Goal: Transaction & Acquisition: Obtain resource

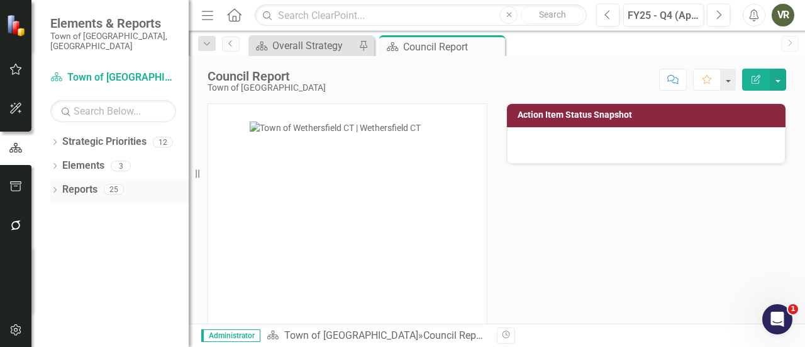
click at [56, 188] on icon "Dropdown" at bounding box center [54, 191] width 9 height 7
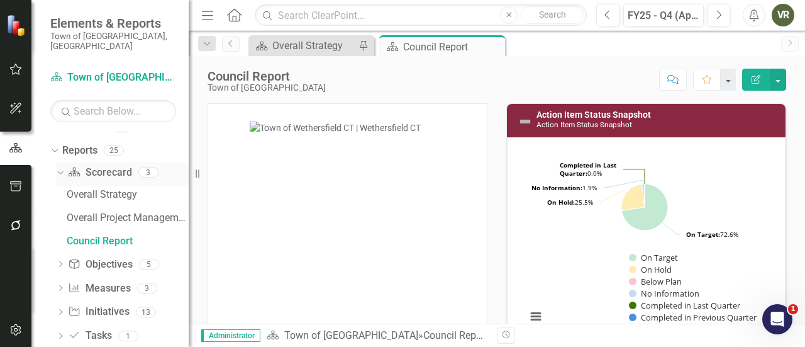
scroll to position [49, 0]
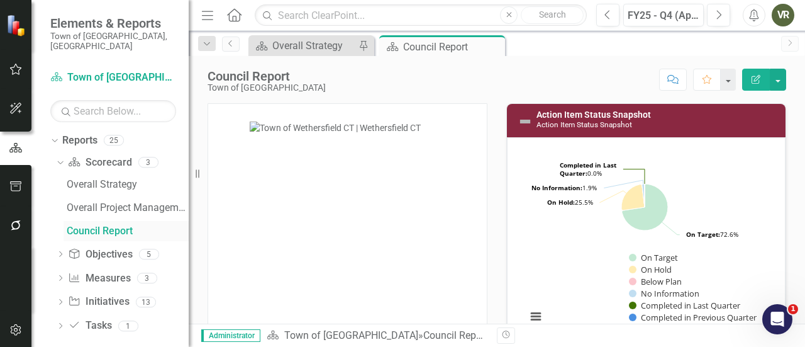
click at [89, 225] on div "Council Report" at bounding box center [128, 230] width 122 height 11
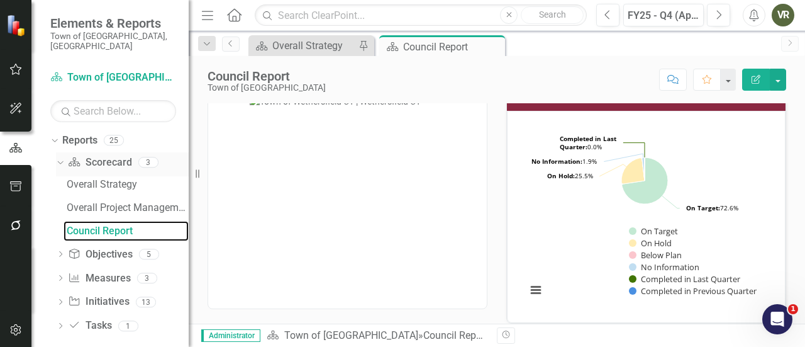
scroll to position [0, 0]
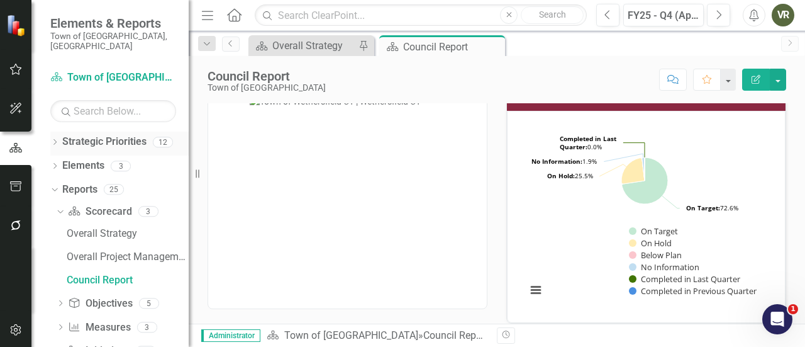
click at [74, 135] on link "Strategic Priorities" at bounding box center [104, 142] width 84 height 14
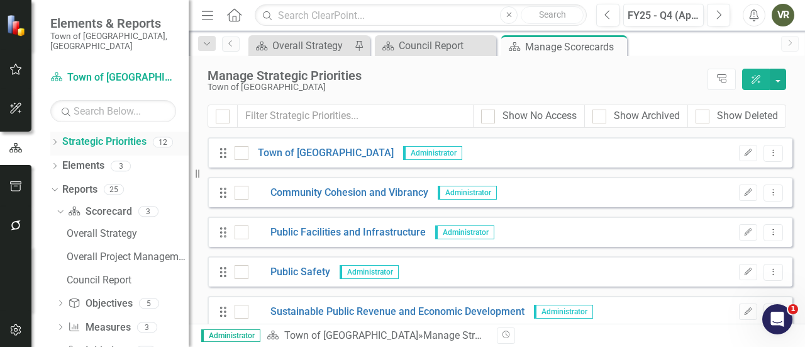
click at [59, 140] on icon "Dropdown" at bounding box center [54, 143] width 9 height 7
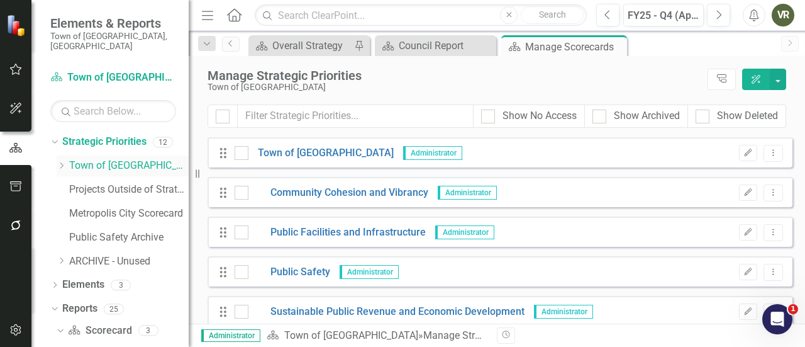
click at [86, 159] on link "Town of [GEOGRAPHIC_DATA]" at bounding box center [129, 166] width 120 height 14
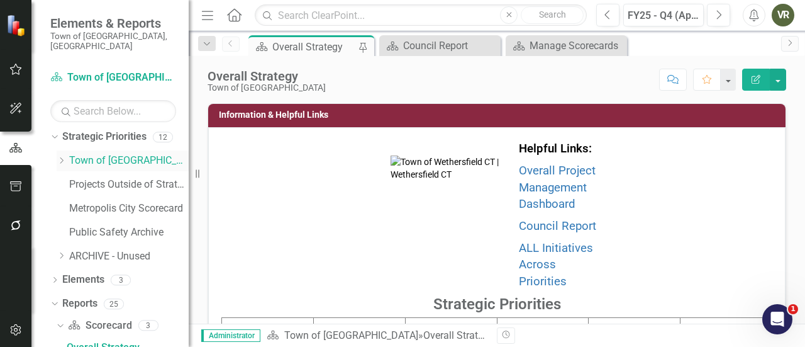
scroll to position [169, 0]
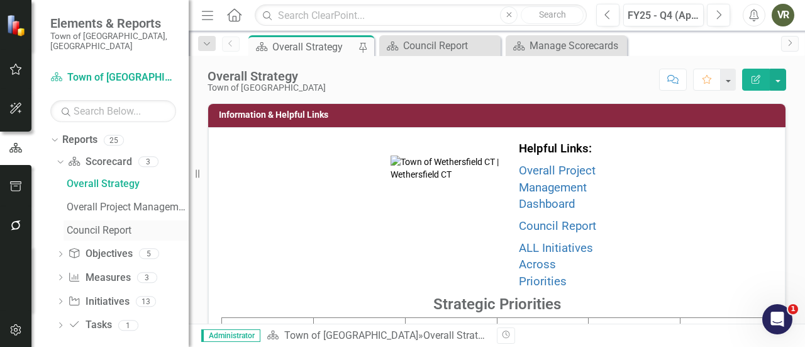
click at [81, 225] on div "Council Report" at bounding box center [128, 230] width 122 height 11
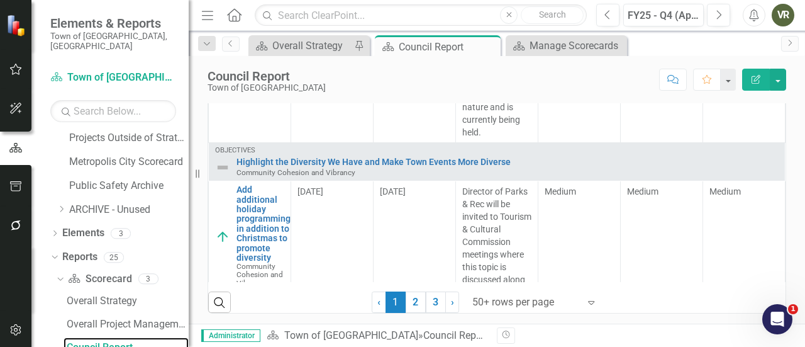
scroll to position [1423, 0]
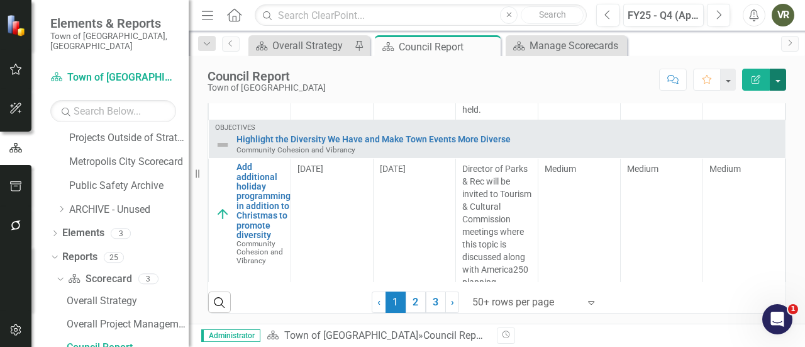
click at [780, 80] on button "button" at bounding box center [778, 80] width 16 height 22
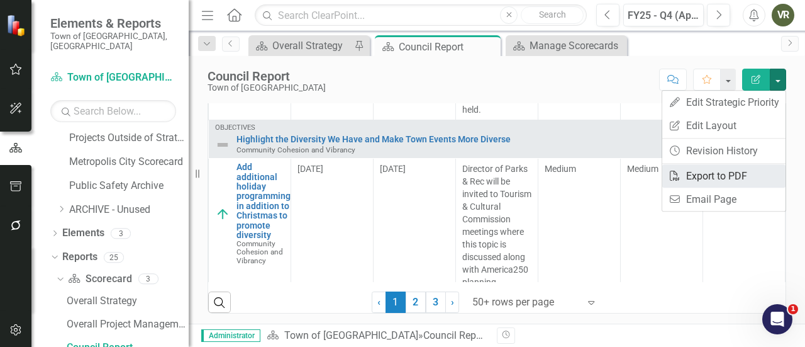
click at [714, 172] on link "PDF Export to PDF" at bounding box center [724, 175] width 123 height 23
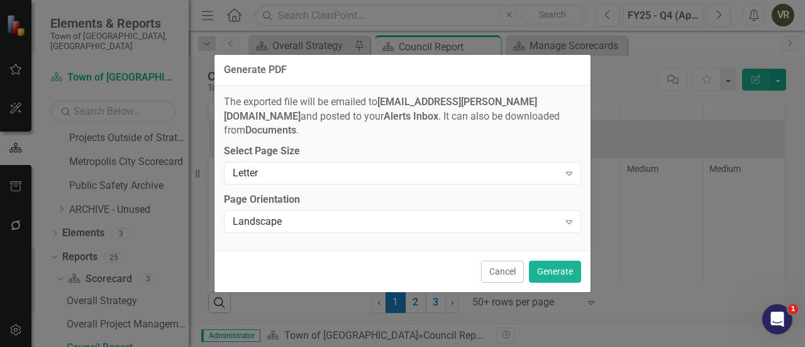
click at [641, 165] on div "Generate PDF The exported file will be emailed to [EMAIL_ADDRESS][PERSON_NAME][…" at bounding box center [402, 173] width 805 height 347
click at [496, 272] on button "Cancel" at bounding box center [502, 272] width 43 height 22
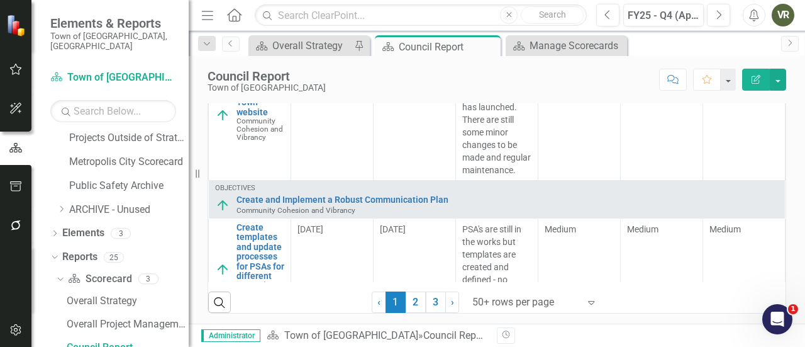
scroll to position [0, 0]
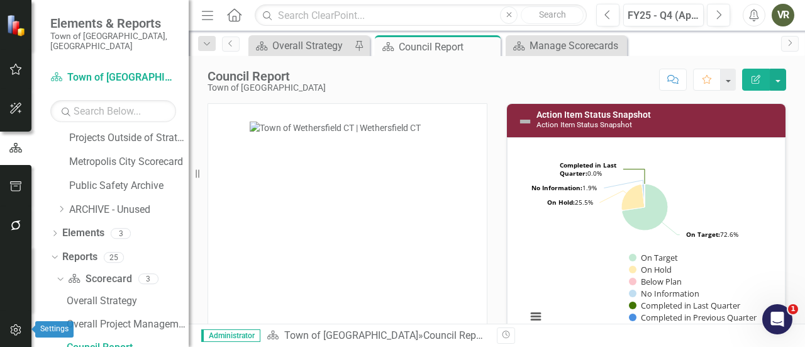
click at [10, 327] on icon "button" at bounding box center [15, 330] width 13 height 10
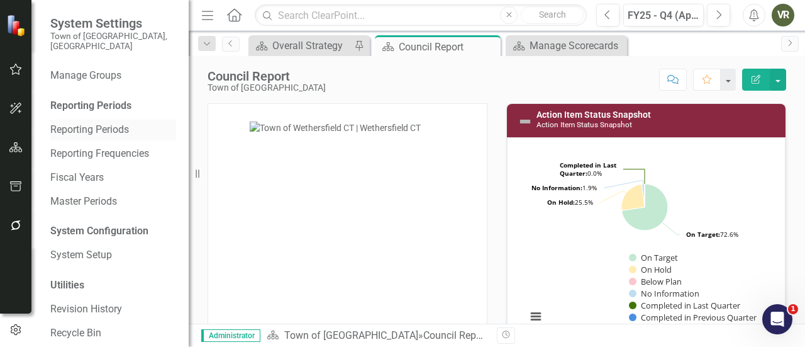
scroll to position [46, 0]
click at [108, 248] on link "System Setup" at bounding box center [113, 255] width 126 height 14
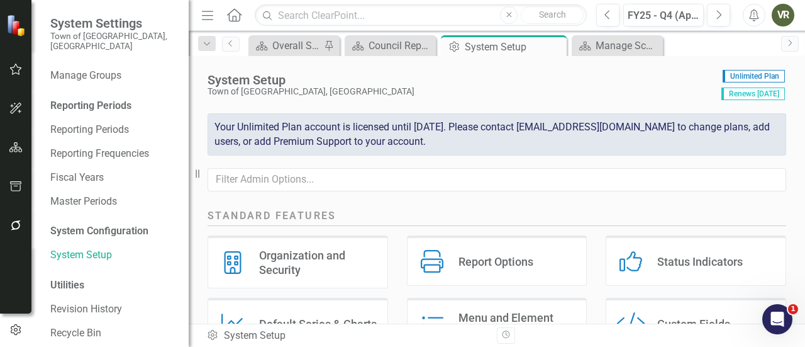
click at [666, 257] on div "Status Indicators" at bounding box center [701, 261] width 86 height 14
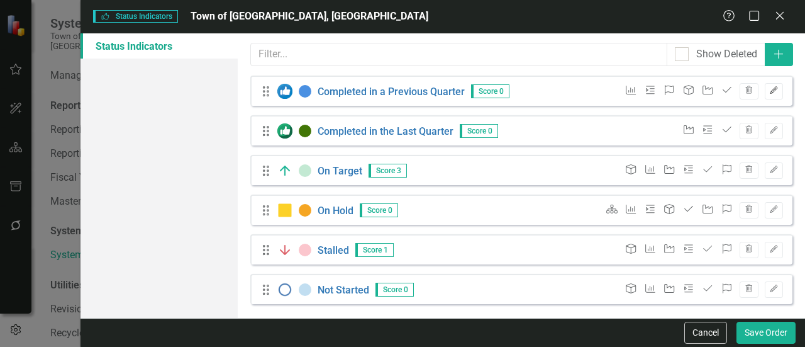
click at [770, 92] on icon "button" at bounding box center [774, 90] width 8 height 8
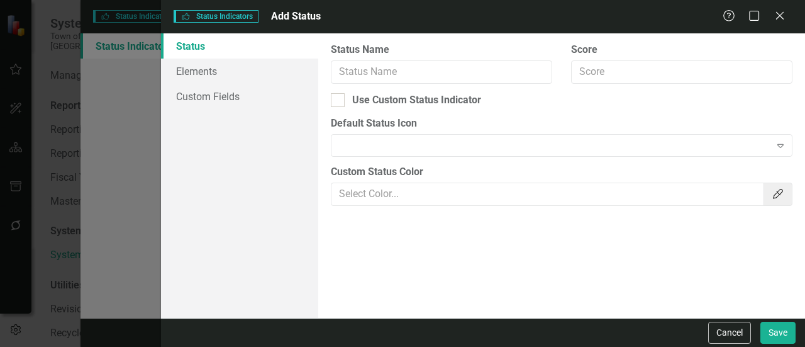
type input "Completed in a Previous Quarter"
checkbox input "true"
type input "#4a90e2"
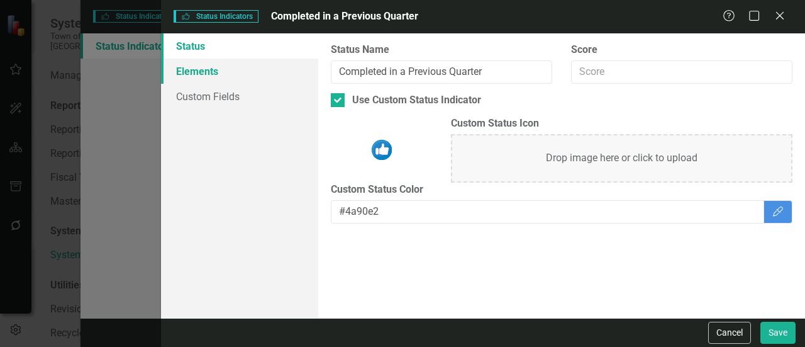
click at [253, 71] on link "Elements" at bounding box center [239, 71] width 157 height 25
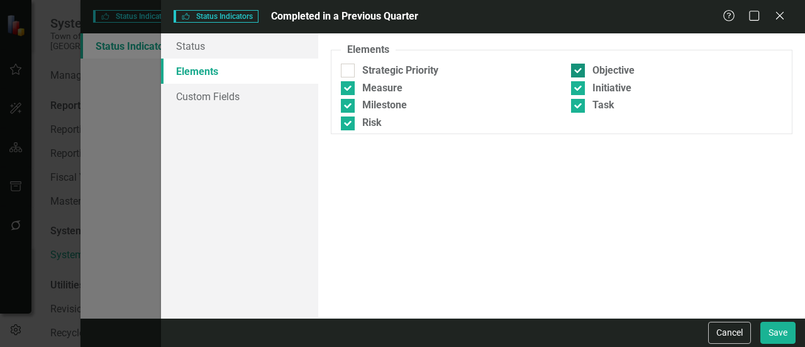
click at [583, 71] on div at bounding box center [578, 71] width 14 height 14
click at [580, 71] on input "Objective" at bounding box center [575, 68] width 8 height 8
checkbox input "false"
click at [581, 106] on div at bounding box center [578, 106] width 14 height 14
click at [580, 106] on input "Task" at bounding box center [575, 103] width 8 height 8
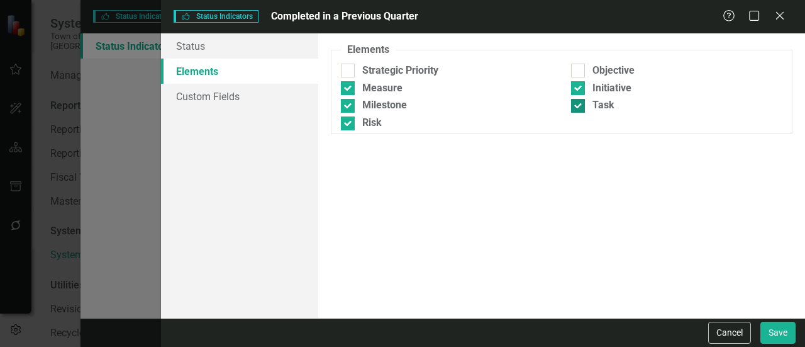
checkbox input "false"
click at [341, 123] on input "Risk" at bounding box center [345, 120] width 8 height 8
checkbox input "false"
click at [344, 109] on div at bounding box center [348, 106] width 14 height 14
click at [344, 107] on input "Milestone" at bounding box center [345, 103] width 8 height 8
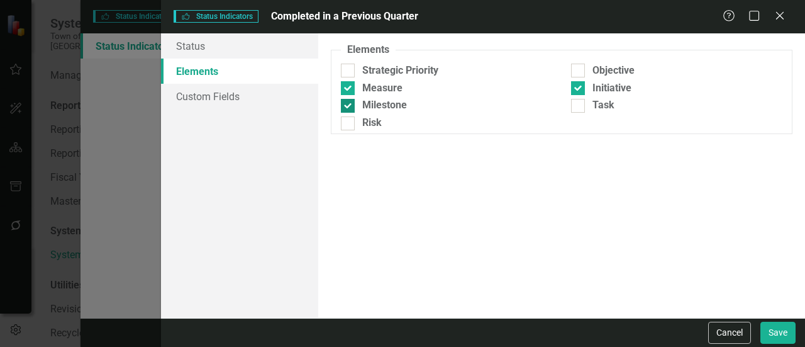
checkbox input "false"
click at [254, 104] on link "Custom Fields" at bounding box center [239, 96] width 157 height 25
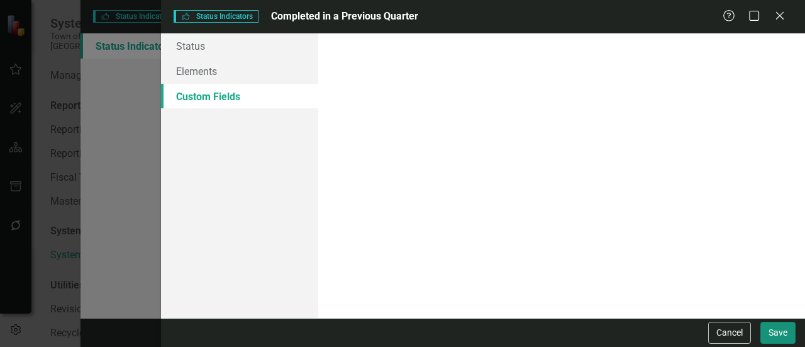
click at [795, 335] on button "Save" at bounding box center [778, 333] width 35 height 22
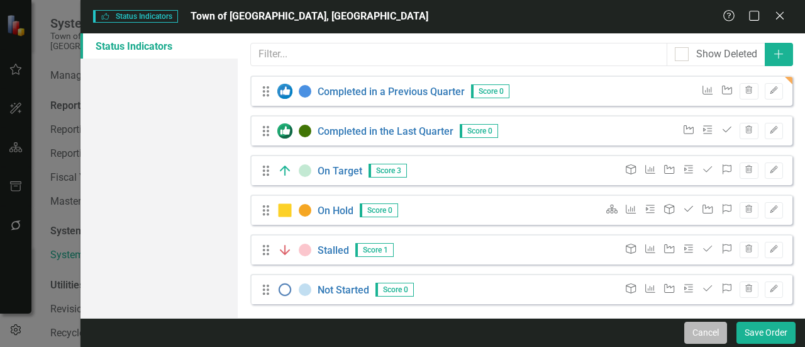
click at [710, 327] on button "Cancel" at bounding box center [706, 333] width 43 height 22
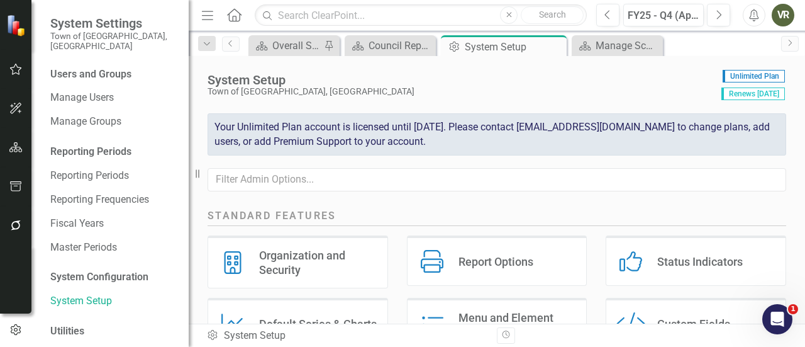
click at [13, 149] on icon "button" at bounding box center [15, 147] width 13 height 10
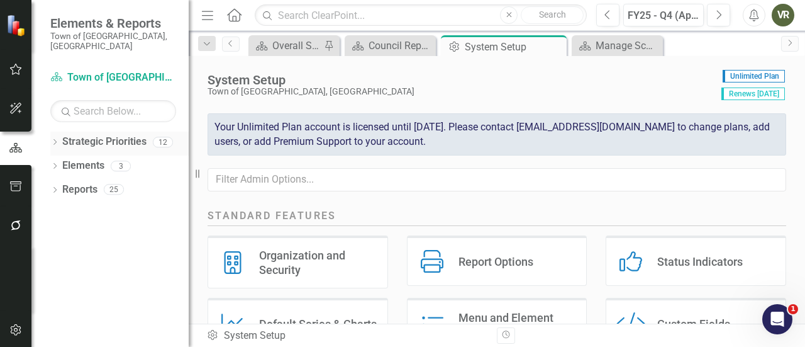
click at [58, 138] on div "Dropdown" at bounding box center [54, 143] width 9 height 11
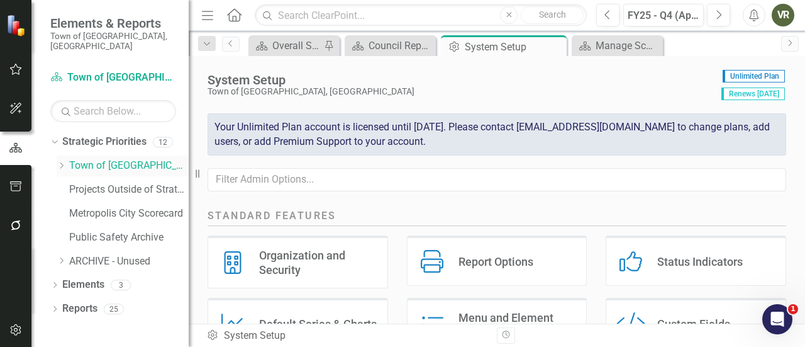
click at [77, 159] on link "Town of [GEOGRAPHIC_DATA]" at bounding box center [129, 166] width 120 height 14
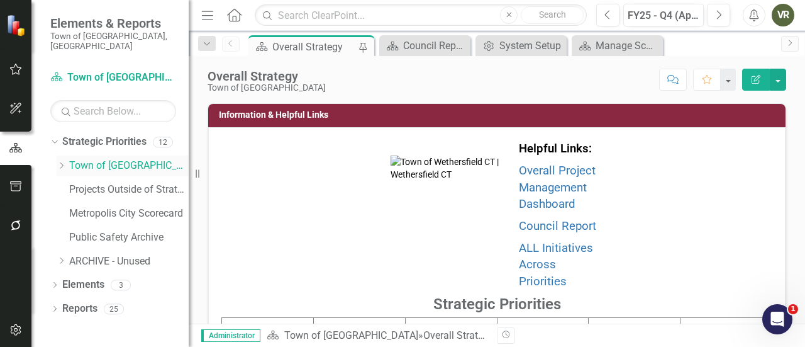
click at [62, 162] on icon "Dropdown" at bounding box center [61, 166] width 9 height 8
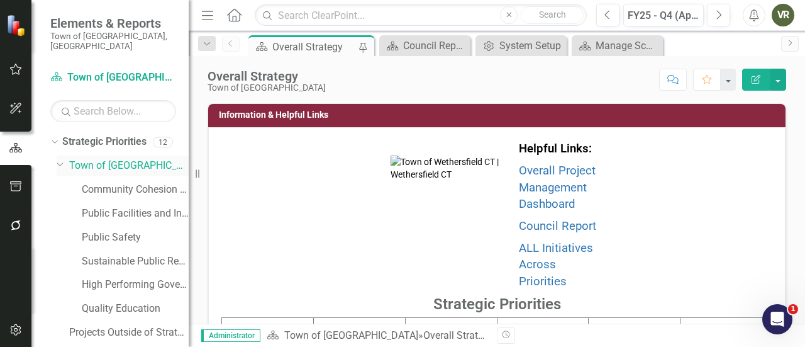
click at [101, 159] on link "Town of [GEOGRAPHIC_DATA]" at bounding box center [129, 166] width 120 height 14
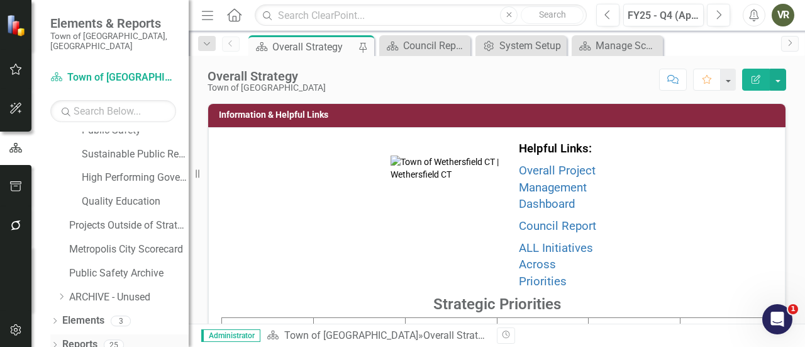
click at [54, 342] on icon "Dropdown" at bounding box center [54, 345] width 9 height 7
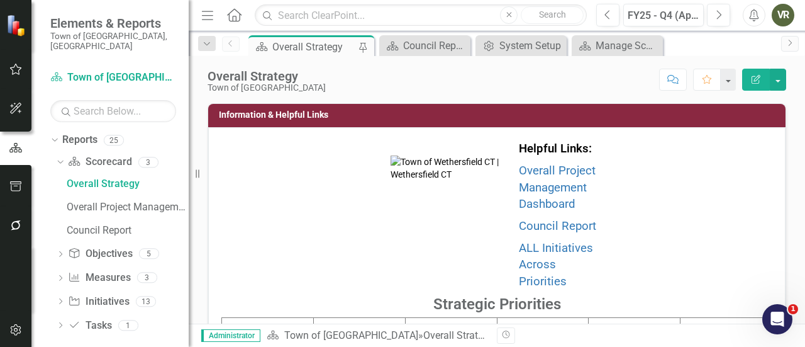
scroll to position [311, 0]
click at [91, 221] on link "Council Report" at bounding box center [126, 231] width 125 height 20
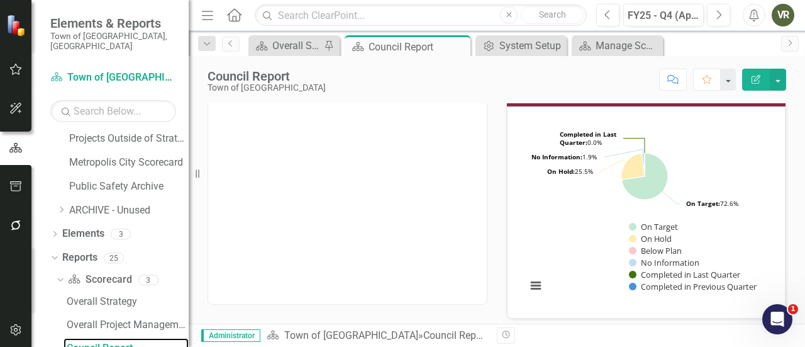
scroll to position [31, 0]
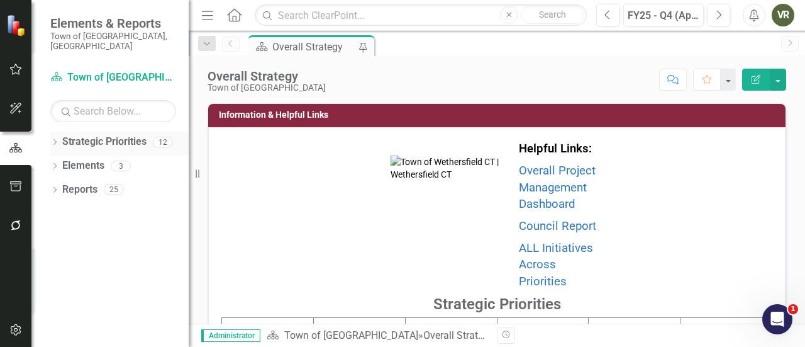
click at [56, 140] on icon "Dropdown" at bounding box center [54, 143] width 9 height 7
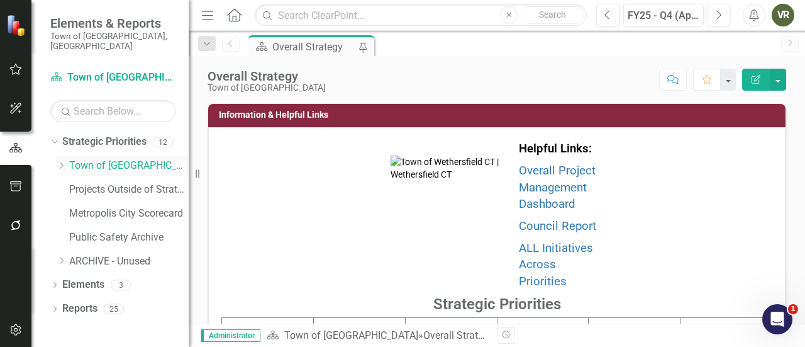
click at [84, 159] on link "Town of [GEOGRAPHIC_DATA]" at bounding box center [129, 166] width 120 height 14
click at [53, 306] on icon "Dropdown" at bounding box center [54, 309] width 9 height 7
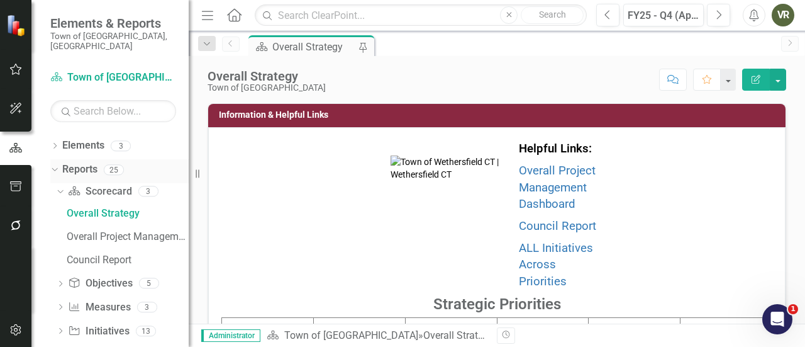
scroll to position [140, 0]
click at [84, 254] on div "Council Report" at bounding box center [128, 259] width 122 height 11
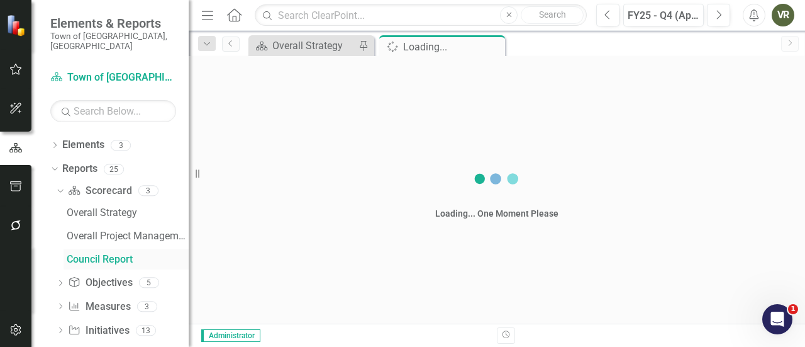
scroll to position [52, 0]
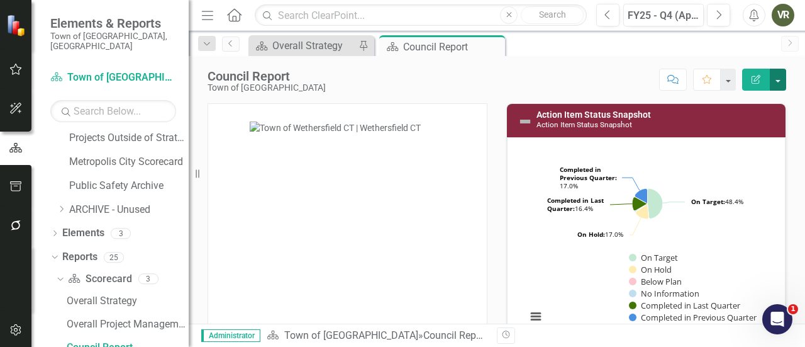
click at [779, 81] on button "button" at bounding box center [778, 80] width 16 height 22
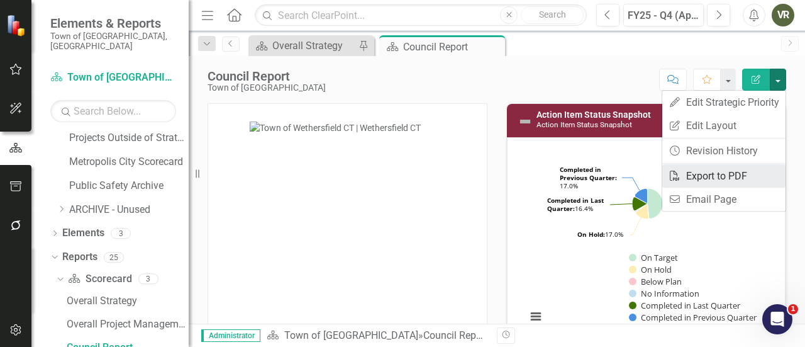
click at [727, 169] on link "PDF Export to PDF" at bounding box center [724, 175] width 123 height 23
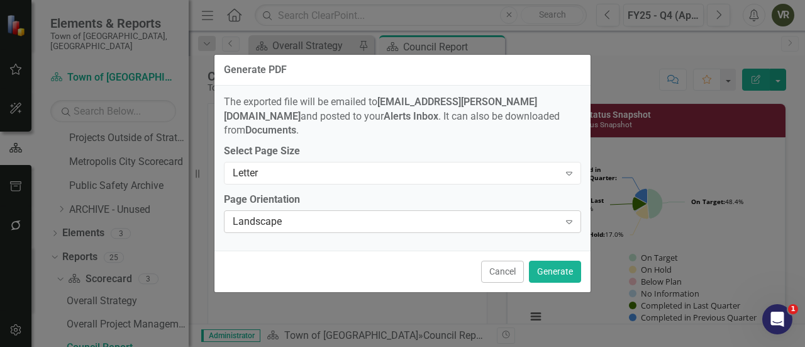
click at [569, 216] on icon "Expand" at bounding box center [569, 221] width 13 height 10
click at [561, 262] on button "Generate" at bounding box center [555, 272] width 52 height 22
